Goal: Task Accomplishment & Management: Manage account settings

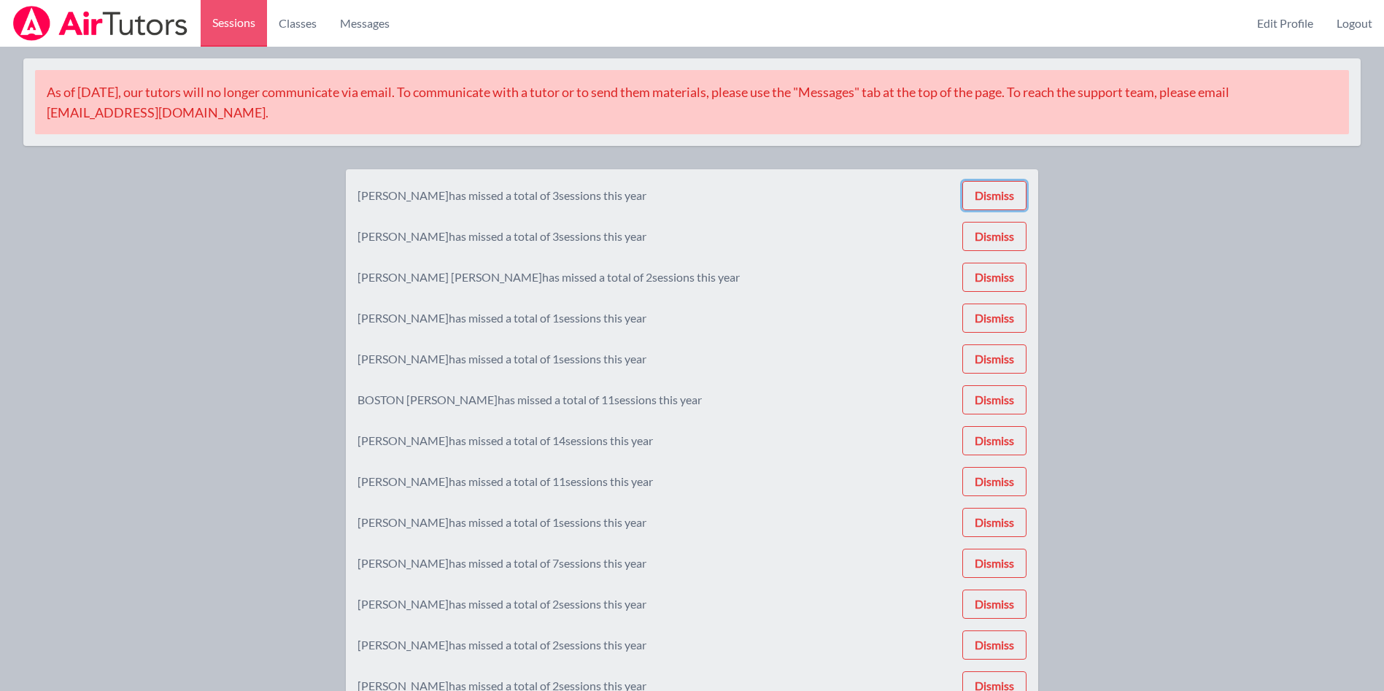
click at [1007, 196] on button "Dismiss" at bounding box center [994, 195] width 64 height 29
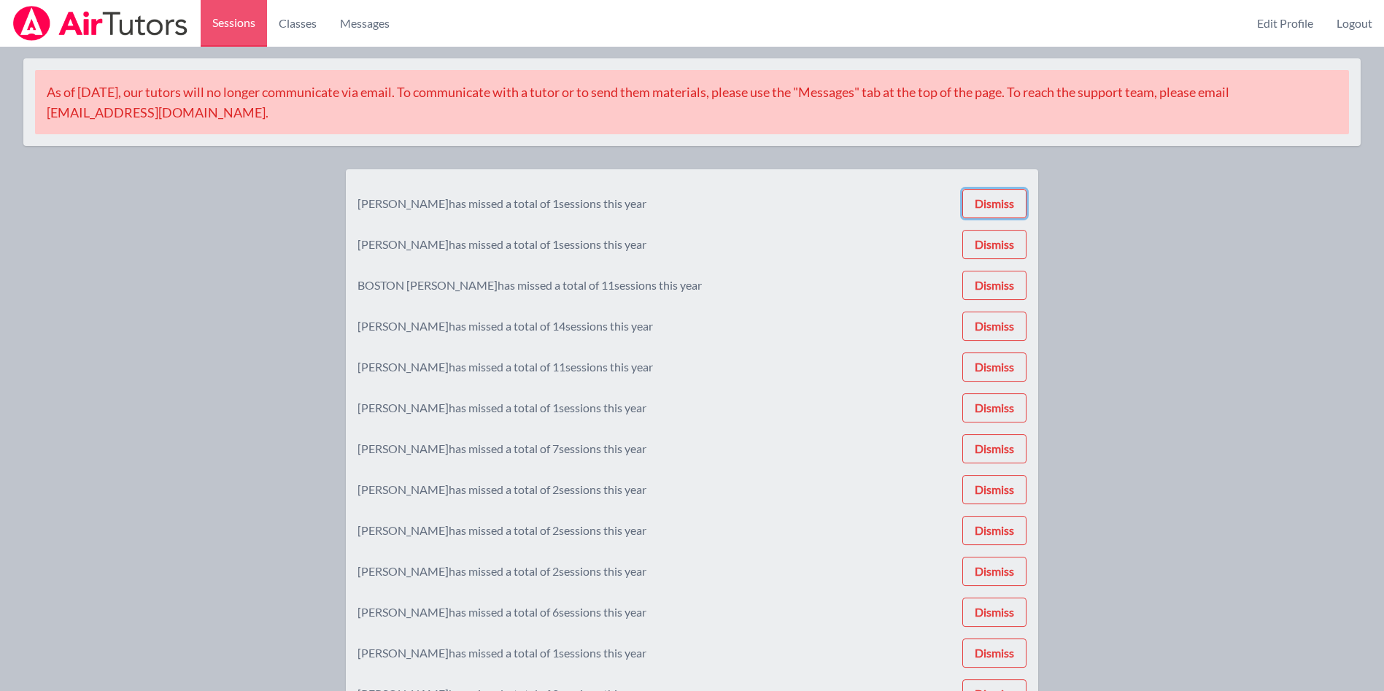
click at [1007, 196] on button "Dismiss" at bounding box center [994, 203] width 64 height 29
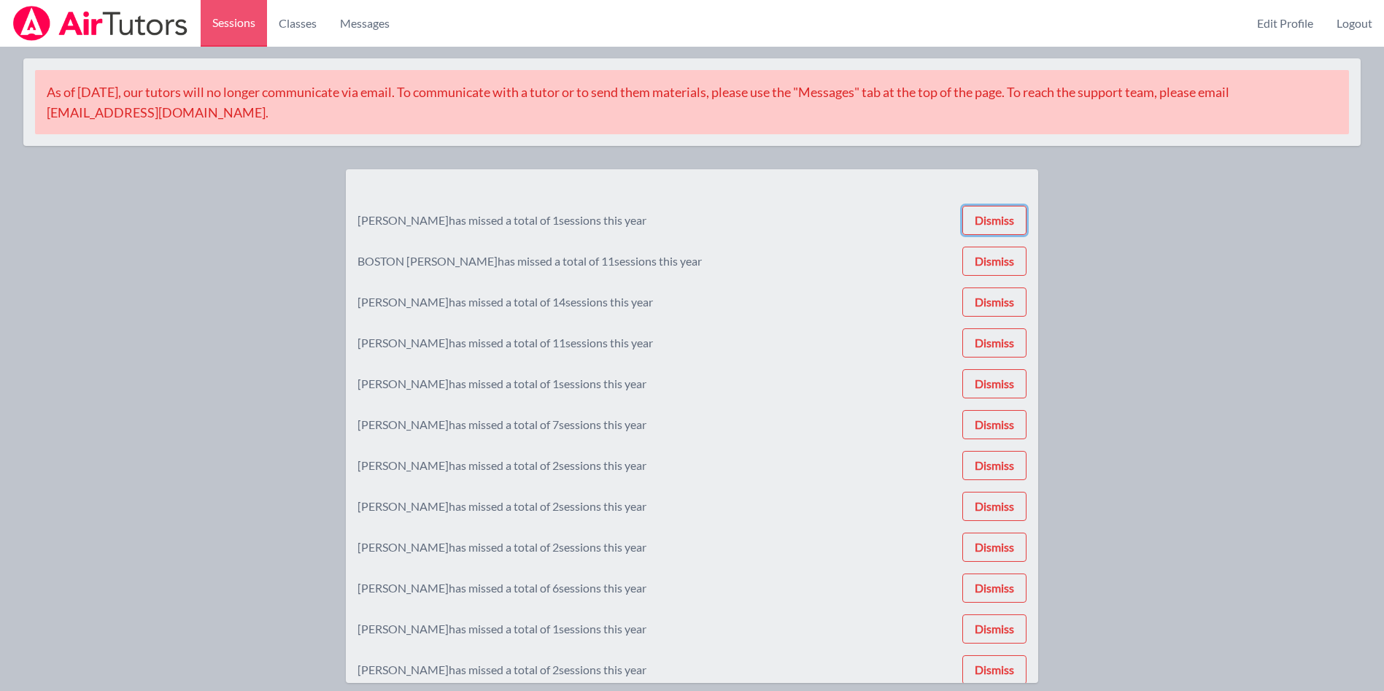
click at [1007, 206] on button "Dismiss" at bounding box center [994, 220] width 64 height 29
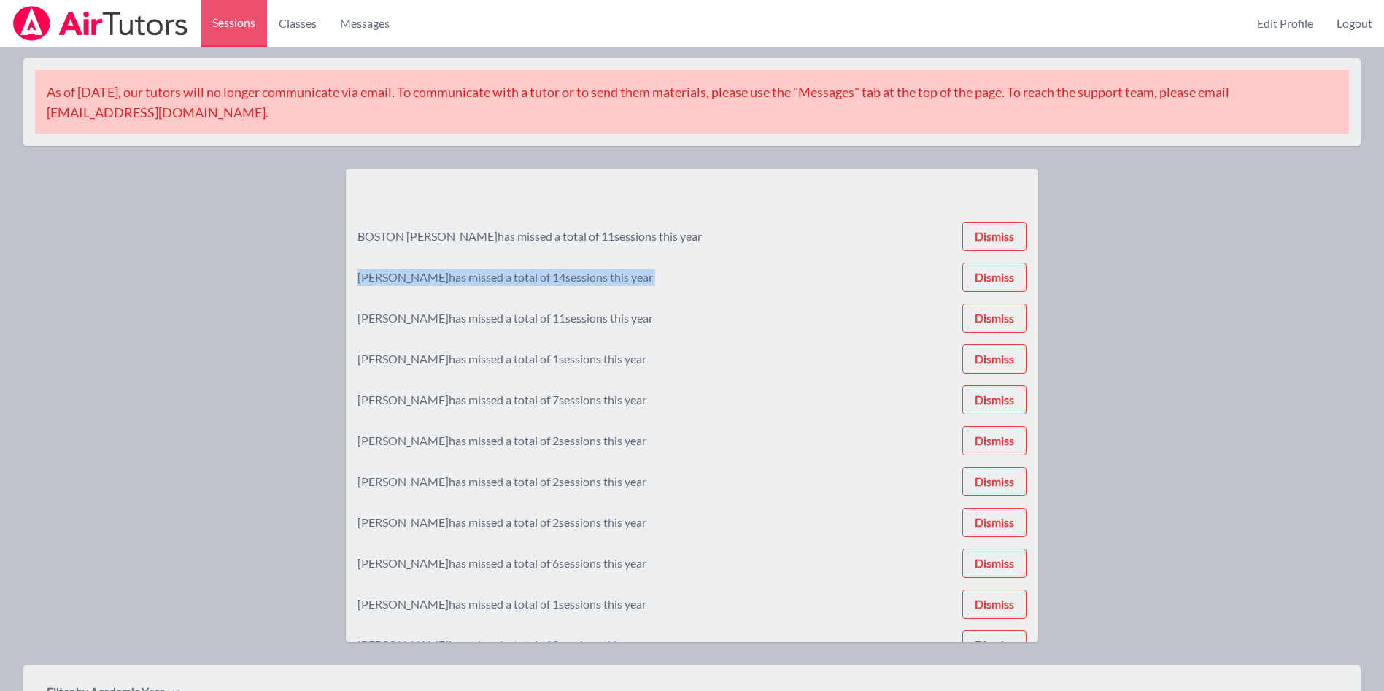
click at [1007, 196] on div "[PERSON_NAME] has missed a total of 11 sessions this year Dismiss [PERSON_NAME]…" at bounding box center [691, 405] width 669 height 449
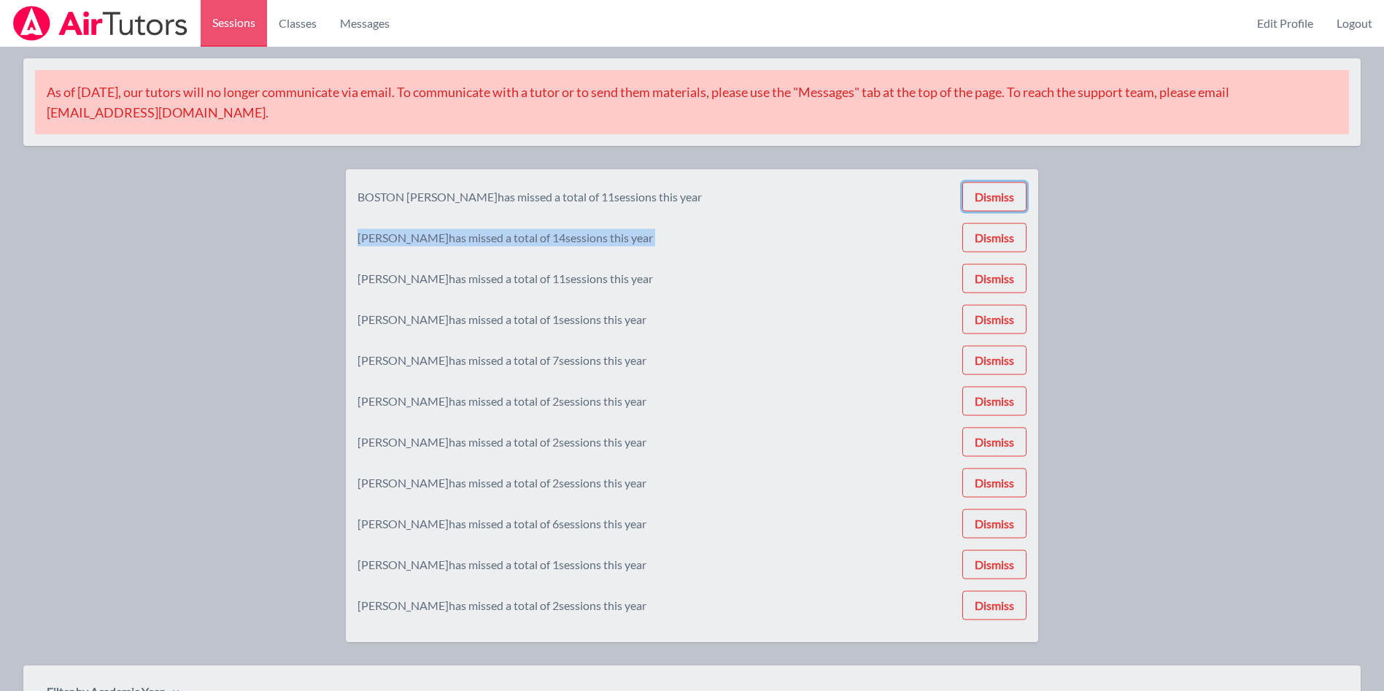
click at [1007, 196] on button "Dismiss" at bounding box center [994, 196] width 64 height 29
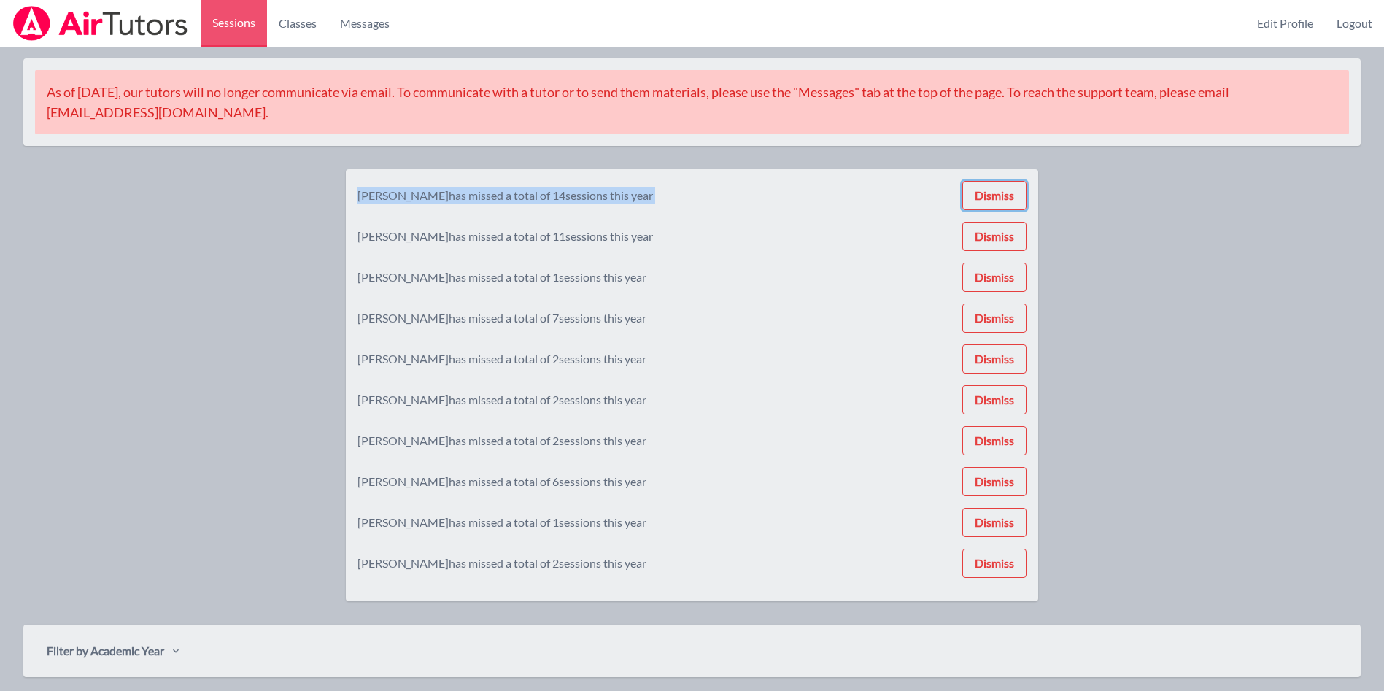
click at [1007, 196] on button "Dismiss" at bounding box center [994, 195] width 64 height 29
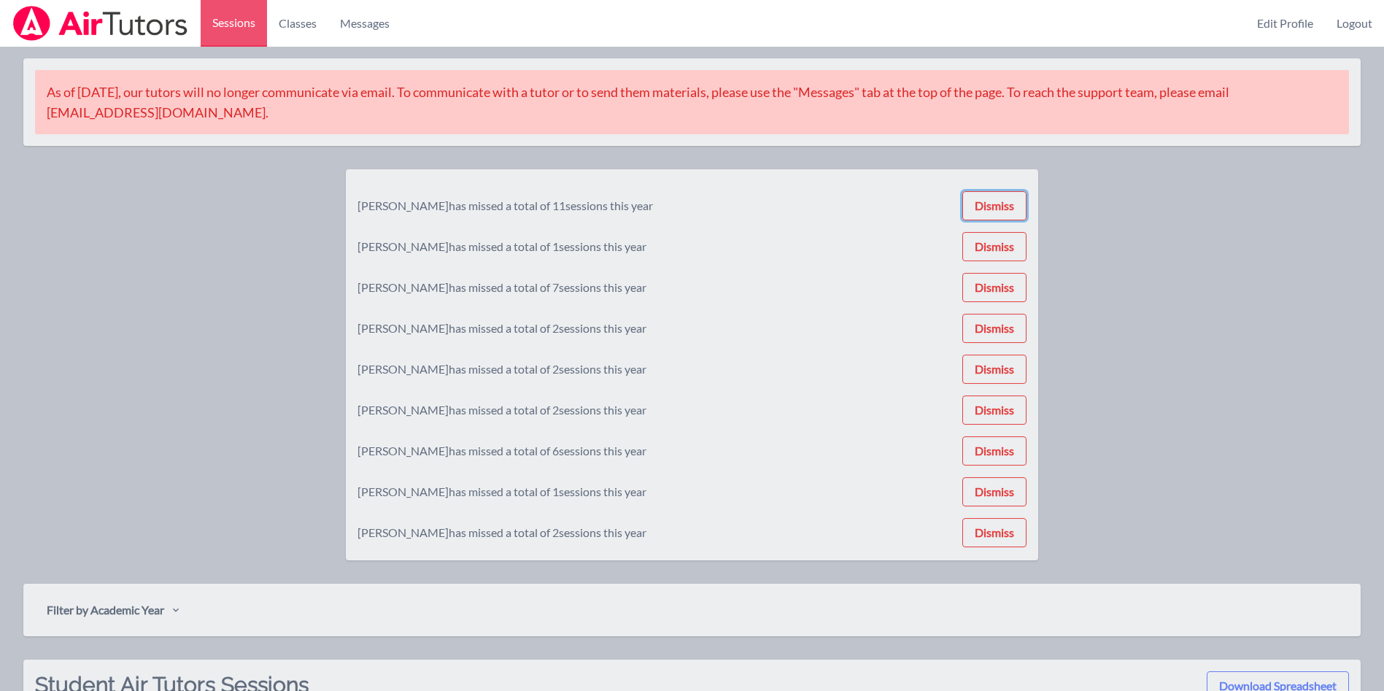
click at [1007, 196] on button "Dismiss" at bounding box center [994, 205] width 64 height 29
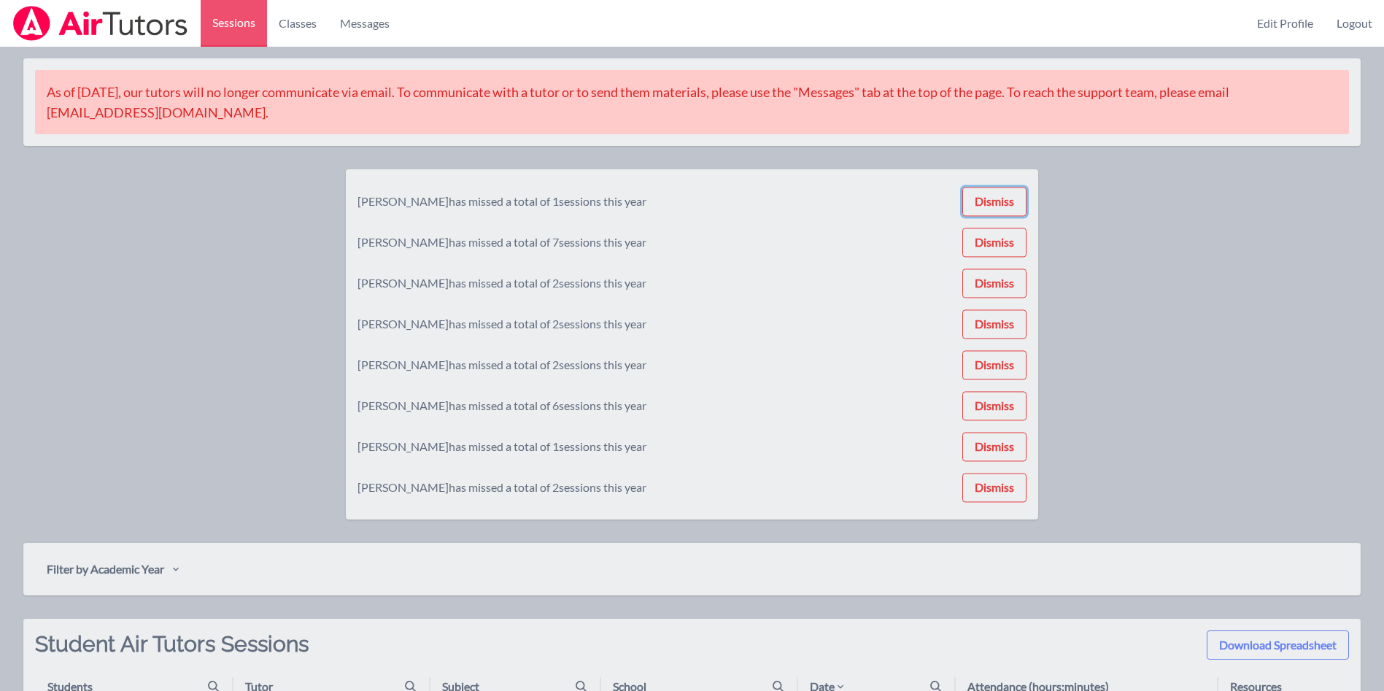
click at [1007, 196] on button "Dismiss" at bounding box center [994, 201] width 64 height 29
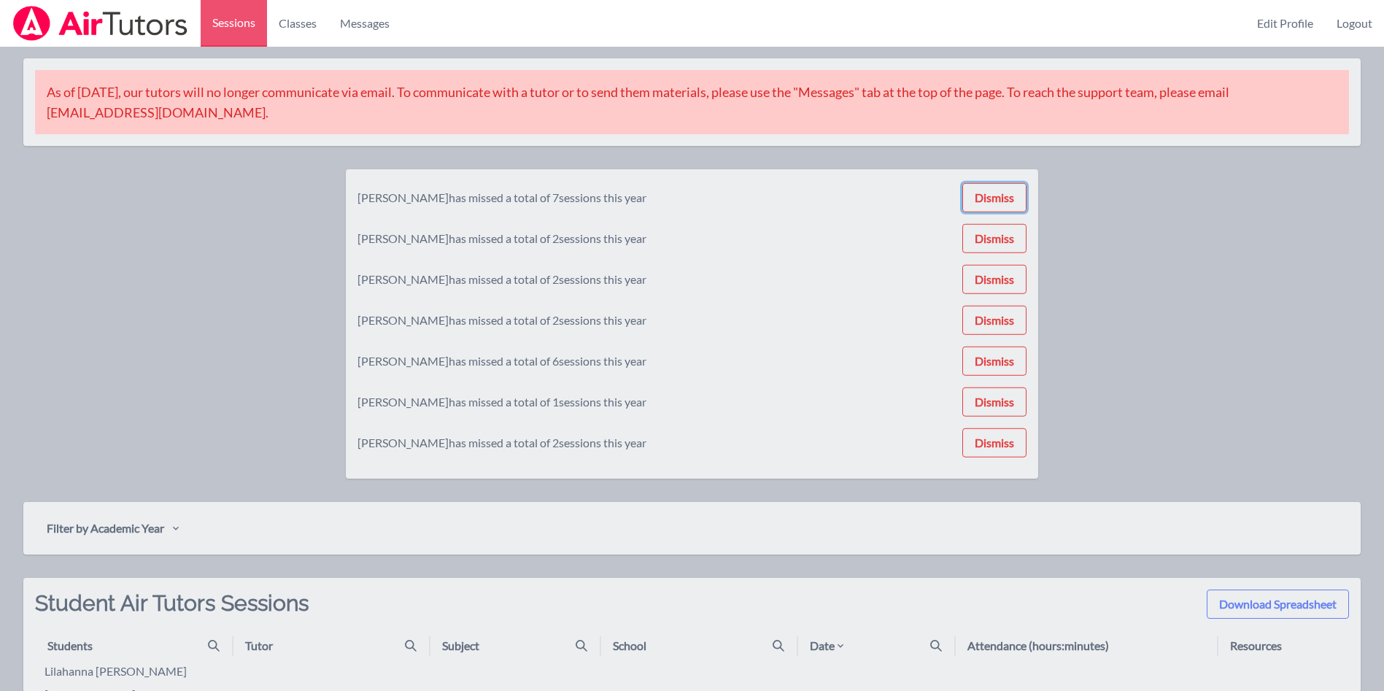
click at [1007, 196] on button "Dismiss" at bounding box center [994, 197] width 64 height 29
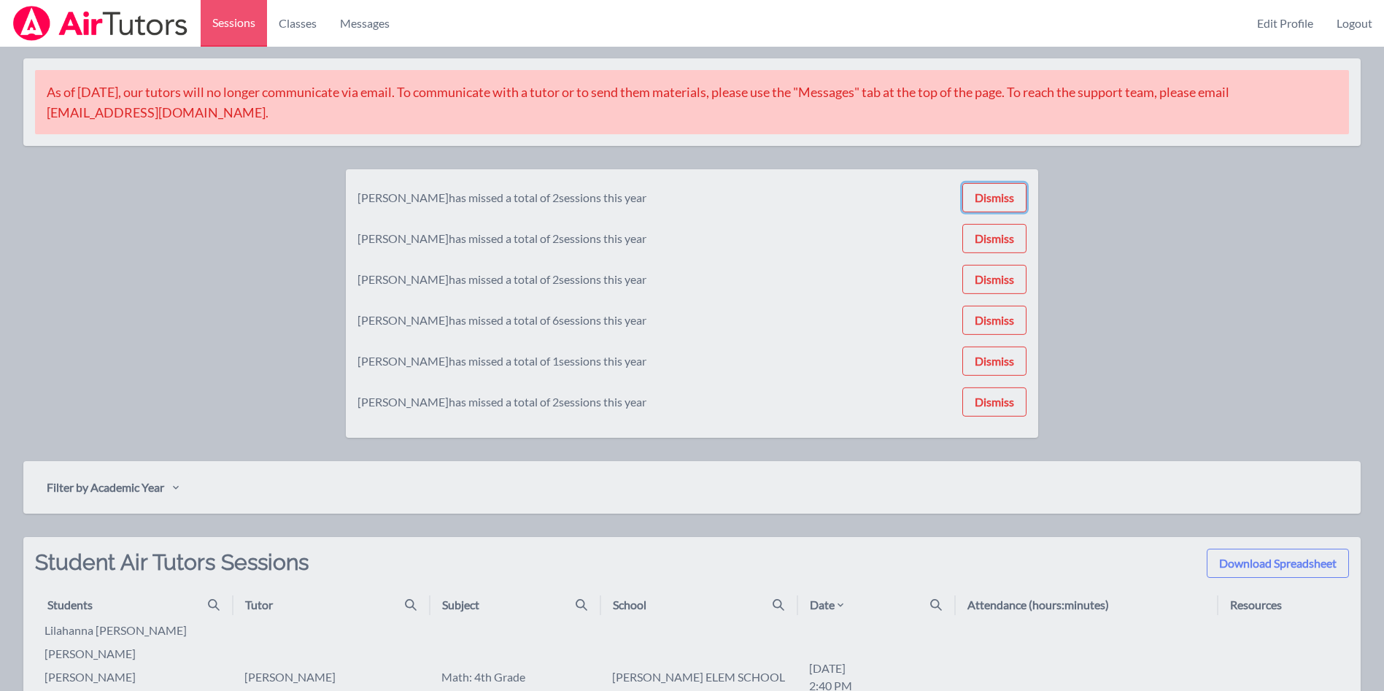
click at [1007, 196] on button "Dismiss" at bounding box center [994, 197] width 64 height 29
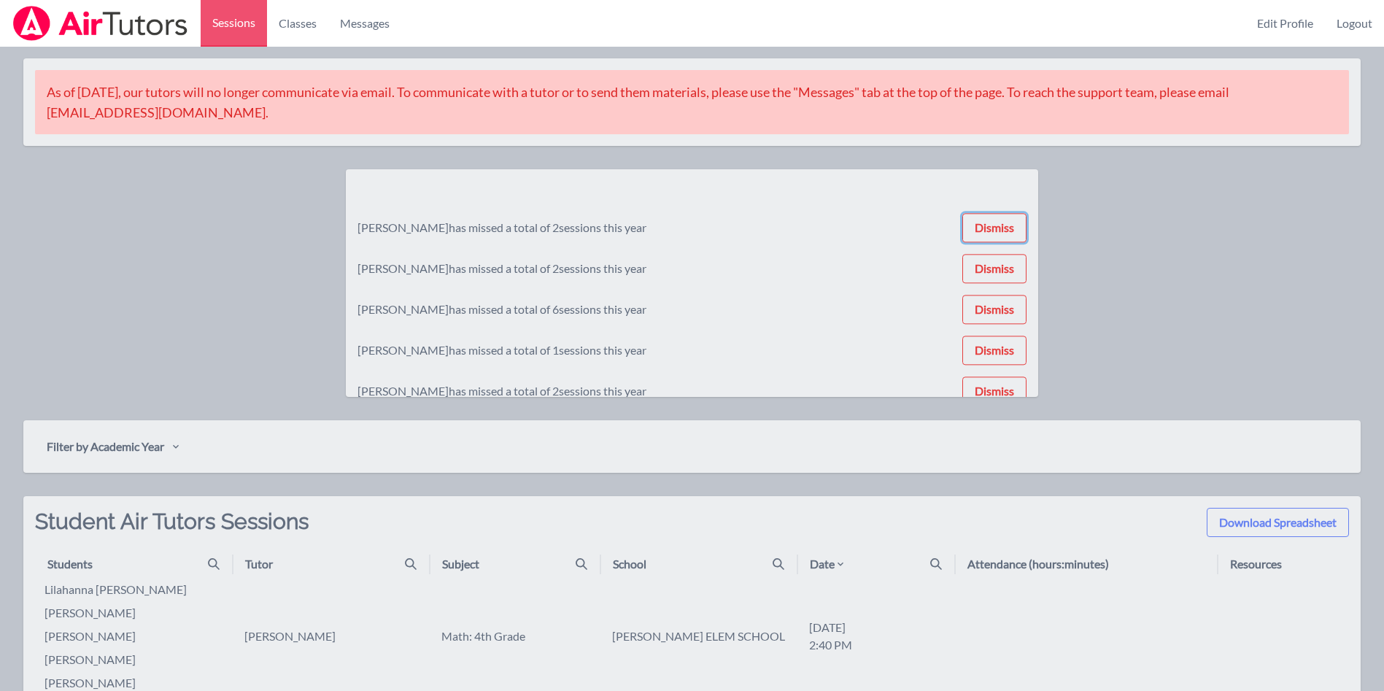
click at [1007, 213] on button "Dismiss" at bounding box center [994, 227] width 64 height 29
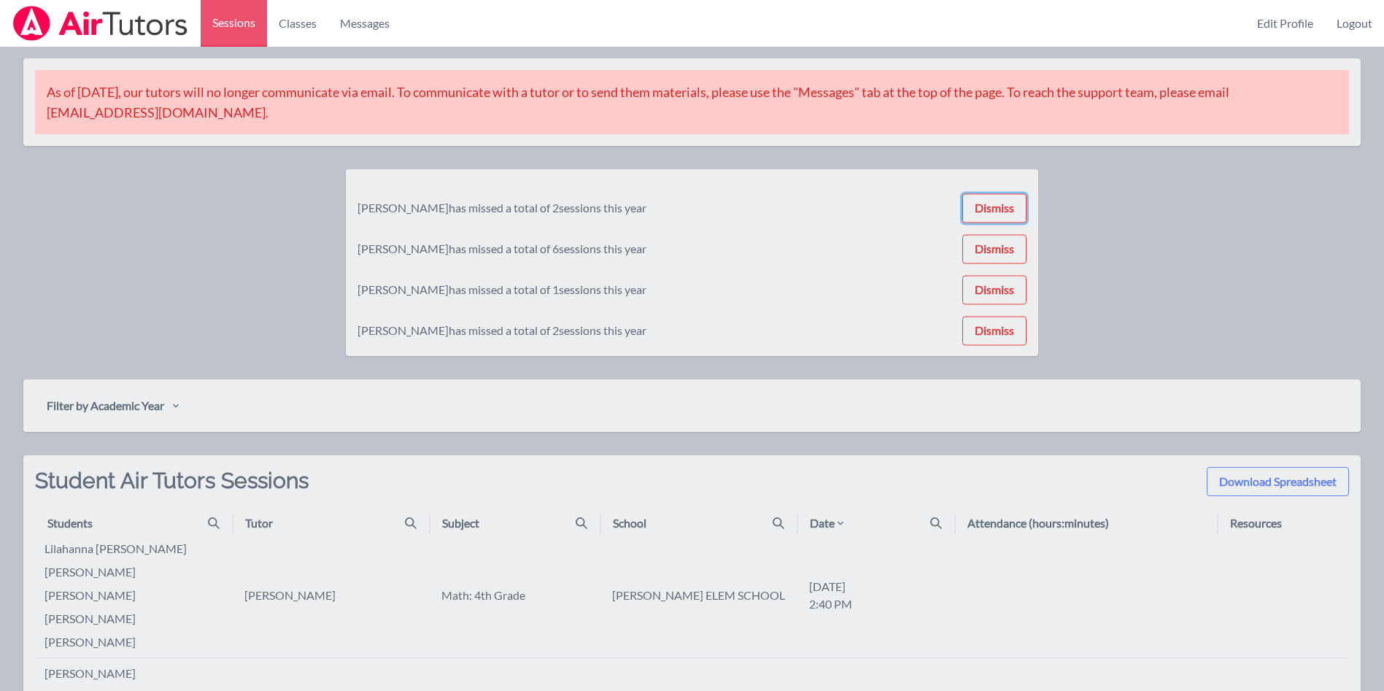
click at [1007, 196] on button "Dismiss" at bounding box center [994, 207] width 64 height 29
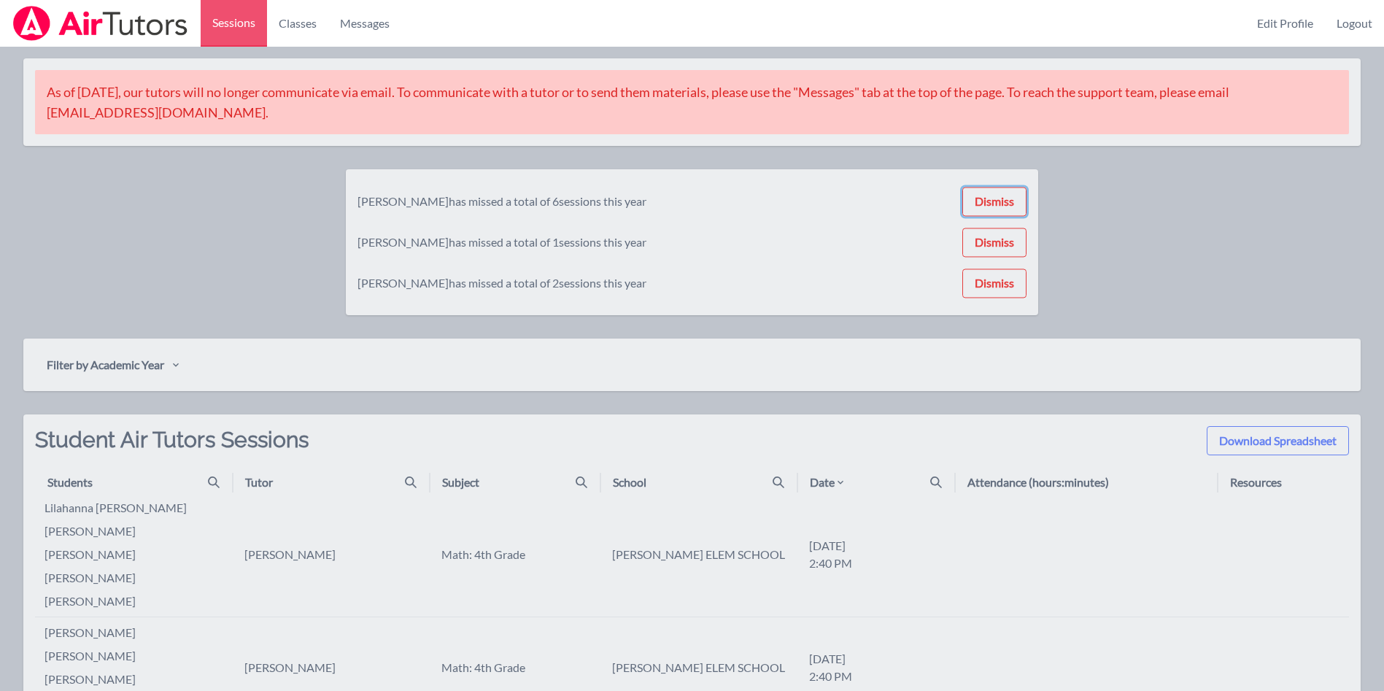
click at [1007, 196] on button "Dismiss" at bounding box center [994, 201] width 64 height 29
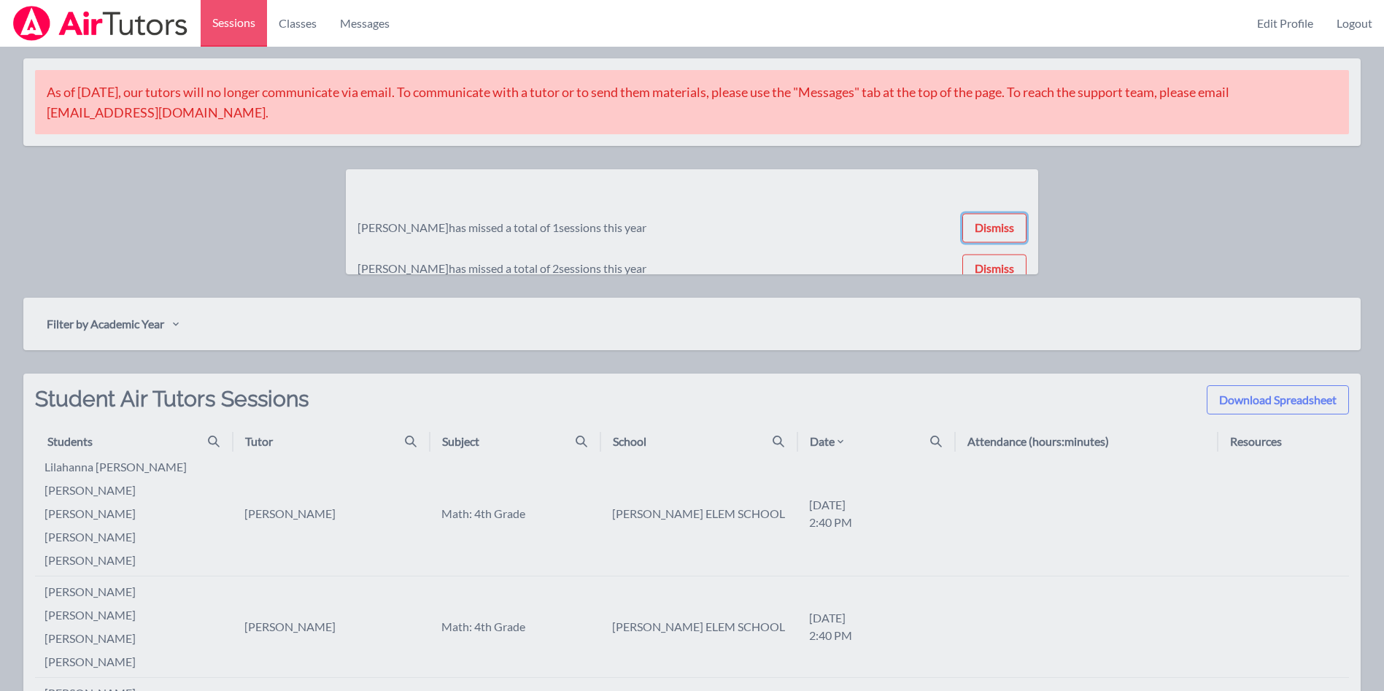
click at [1007, 213] on button "Dismiss" at bounding box center [994, 227] width 64 height 29
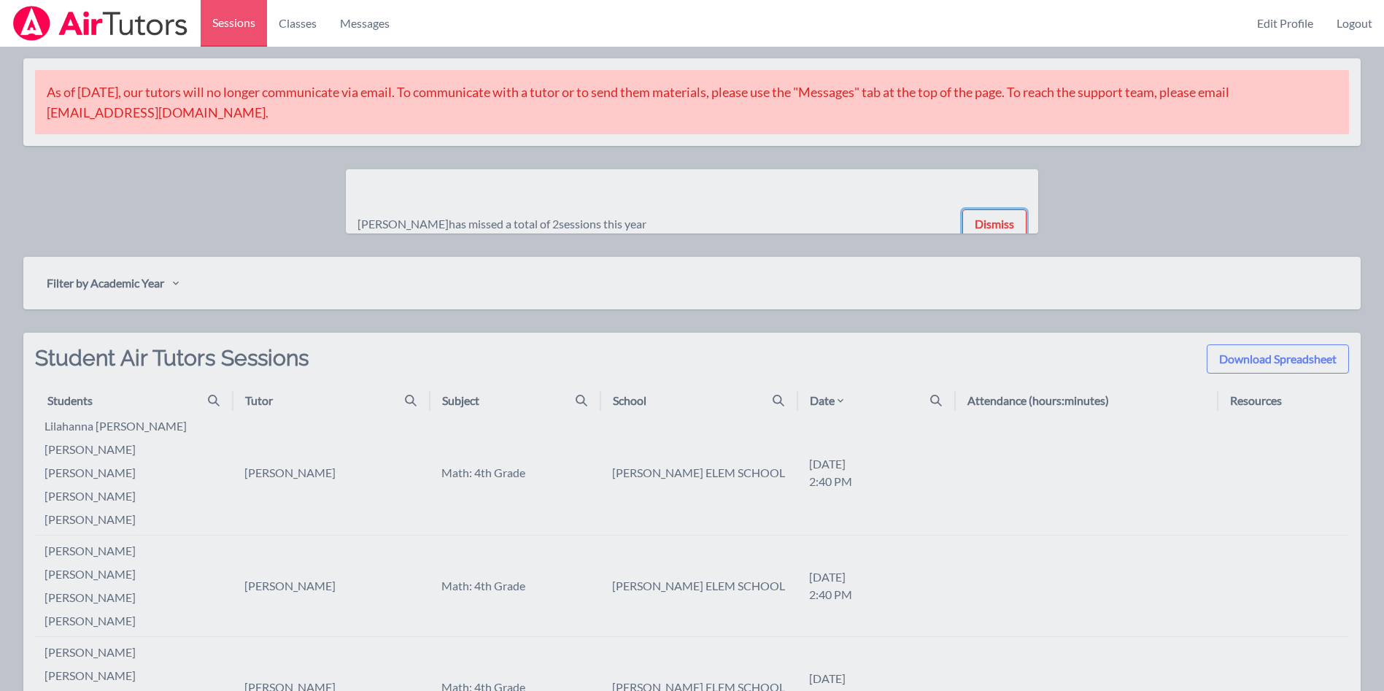
click at [1007, 209] on button "Dismiss" at bounding box center [994, 223] width 64 height 29
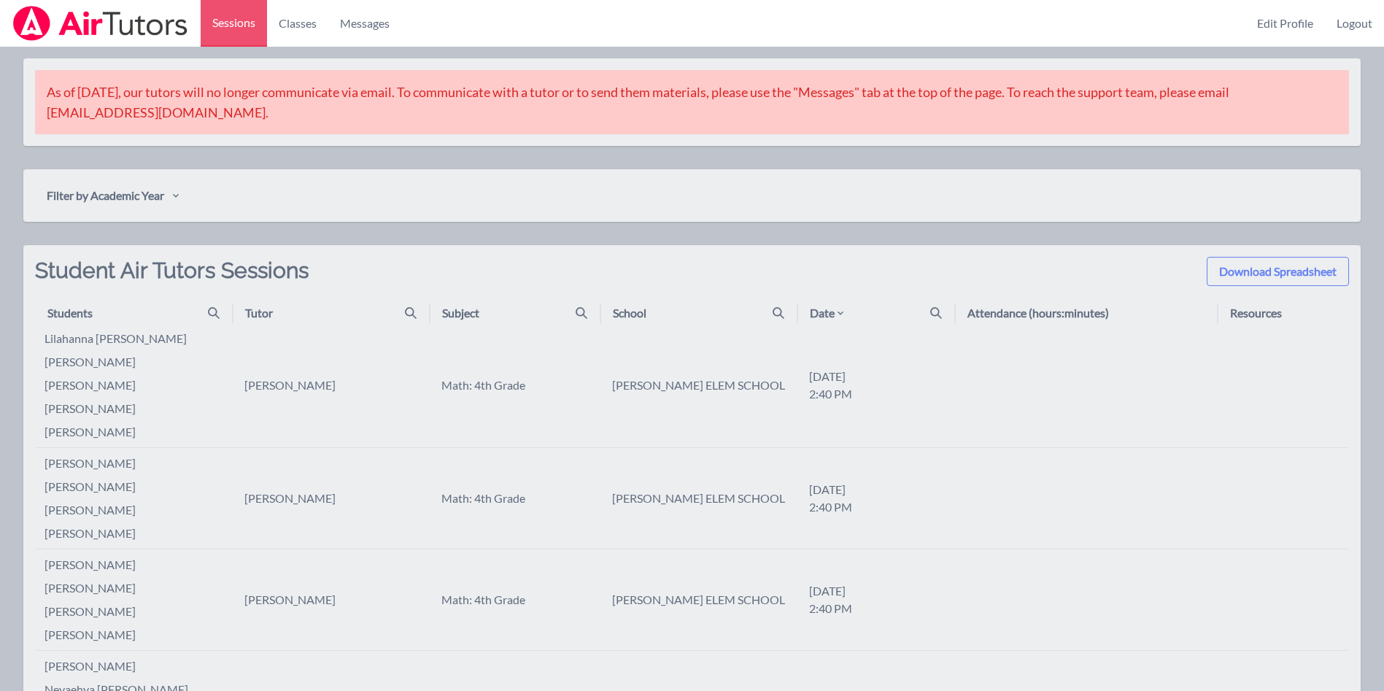
click at [1007, 196] on div "Filter by Academic Year" at bounding box center [692, 195] width 1314 height 29
click at [1341, 31] on link "Logout" at bounding box center [1354, 23] width 59 height 47
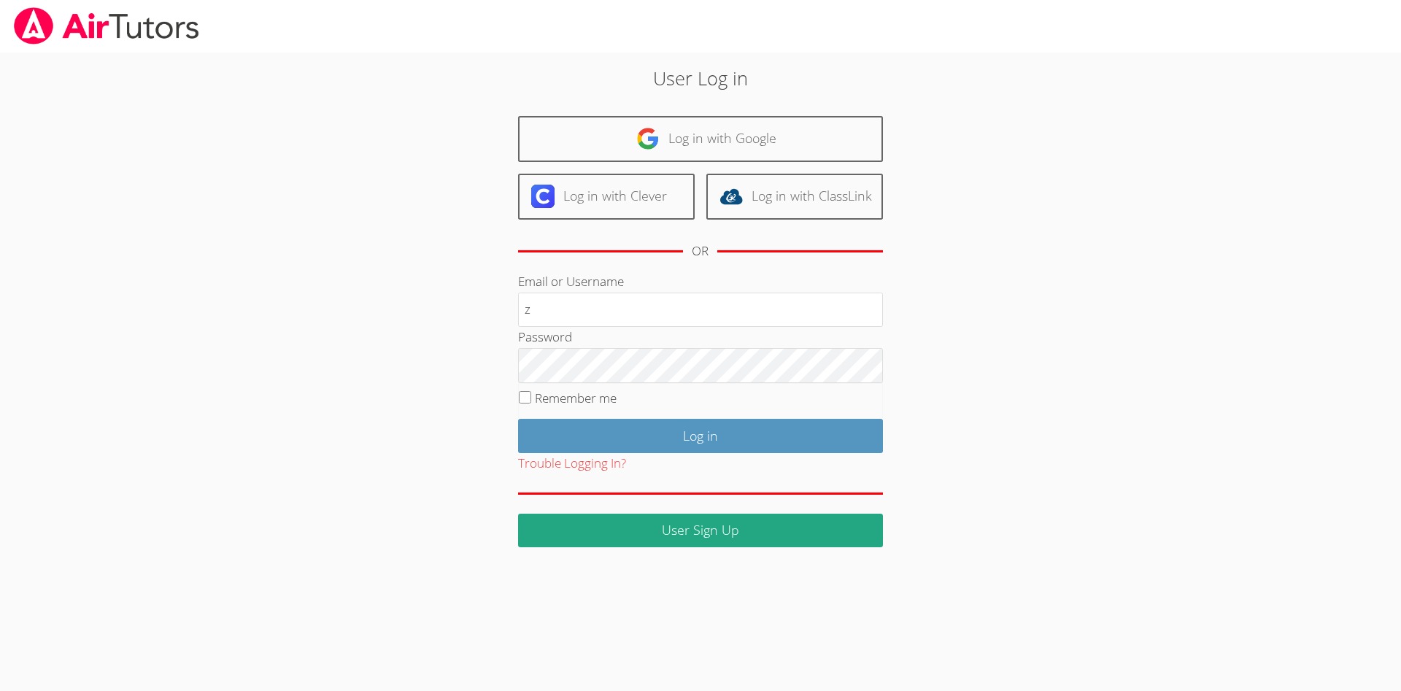
type input "[PERSON_NAME][EMAIL_ADDRESS][DOMAIN_NAME]"
click at [518, 419] on input "Log in" at bounding box center [700, 436] width 365 height 34
